Goal: Register for event/course

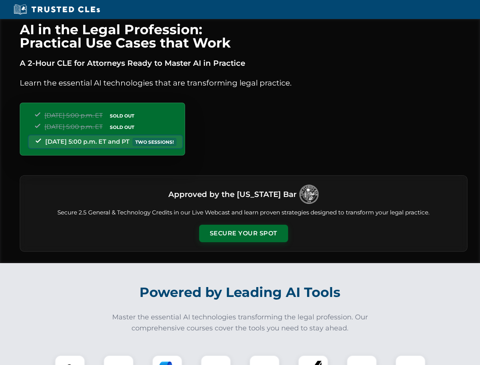
click at [243, 233] on button "Secure Your Spot" at bounding box center [243, 232] width 89 height 17
click at [70, 360] on img at bounding box center [70, 370] width 22 height 22
click at [118, 360] on div at bounding box center [118, 370] width 30 height 30
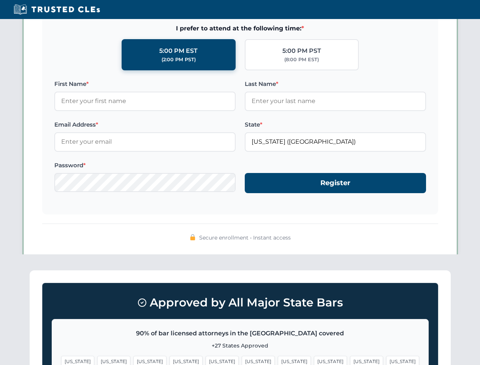
click at [350, 360] on span "[US_STATE]" at bounding box center [366, 360] width 33 height 11
